Goal: Information Seeking & Learning: Learn about a topic

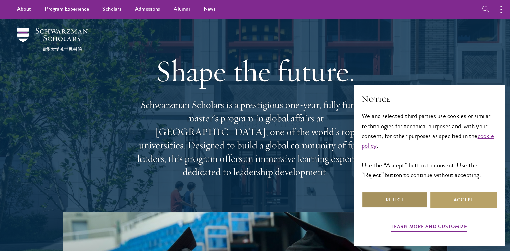
click at [381, 199] on button "Reject" at bounding box center [395, 200] width 66 height 16
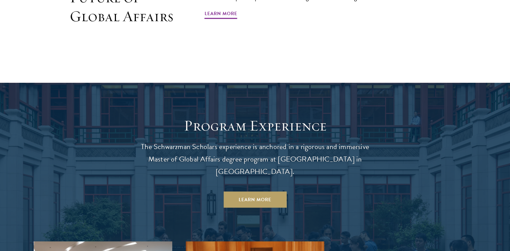
scroll to position [490, 0]
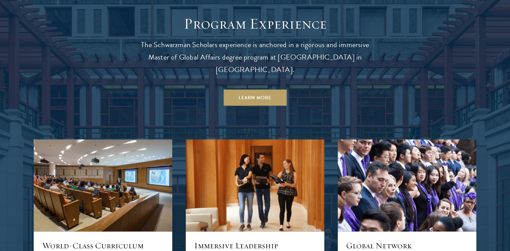
scroll to position [635, 0]
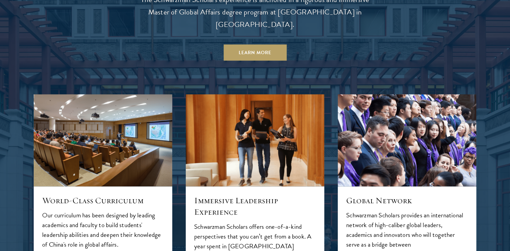
click at [334, 152] on div "Global Network Schwarzman Scholars provides an international network of high-ca…" at bounding box center [407, 204] width 152 height 232
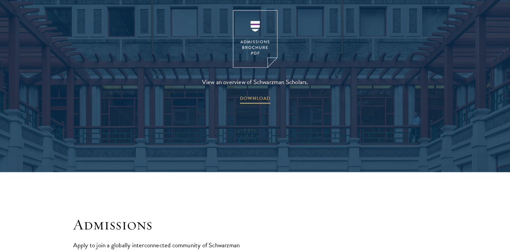
scroll to position [953, 0]
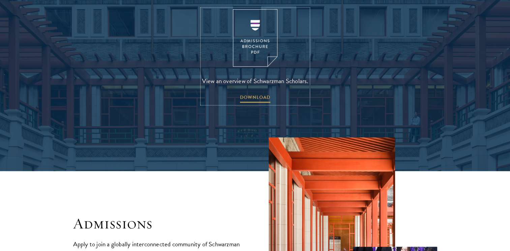
click at [264, 34] on img at bounding box center [255, 38] width 44 height 58
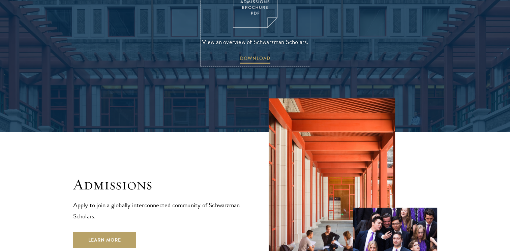
scroll to position [1003, 0]
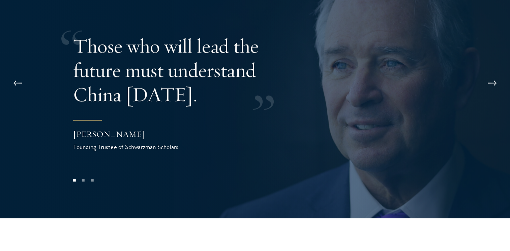
scroll to position [1352, 0]
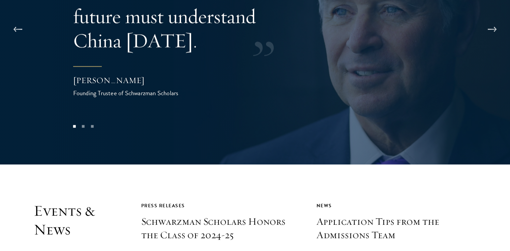
click at [255, 142] on div at bounding box center [255, 38] width 510 height 251
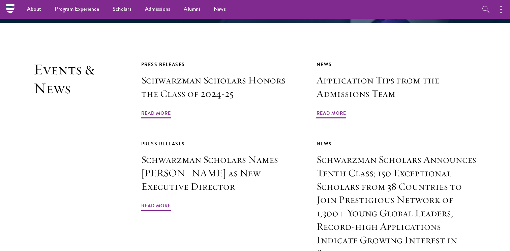
scroll to position [1546, 0]
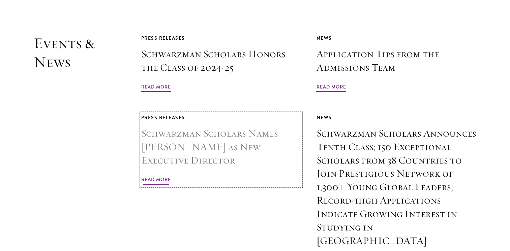
click at [255, 141] on link "Press Releases Schwarzman Scholars Names [PERSON_NAME] as New Executive Directo…" at bounding box center [221, 150] width 160 height 73
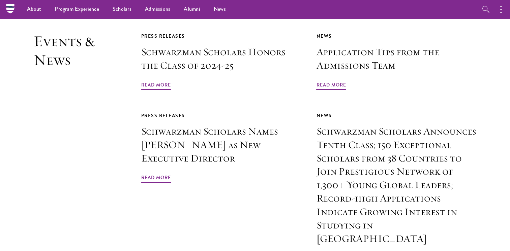
scroll to position [1518, 0]
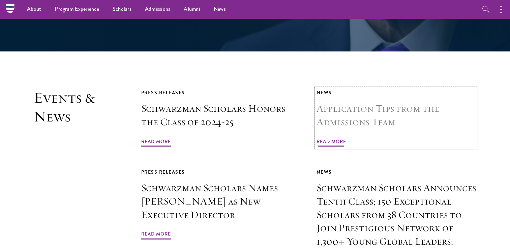
click at [332, 138] on span "Read More" at bounding box center [331, 143] width 30 height 10
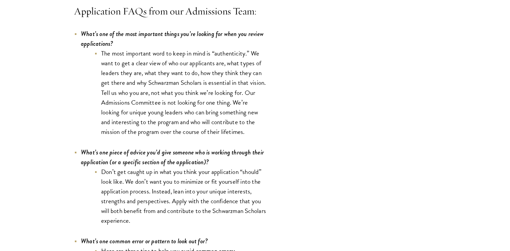
scroll to position [1993, 0]
